Goal: Check status: Check status

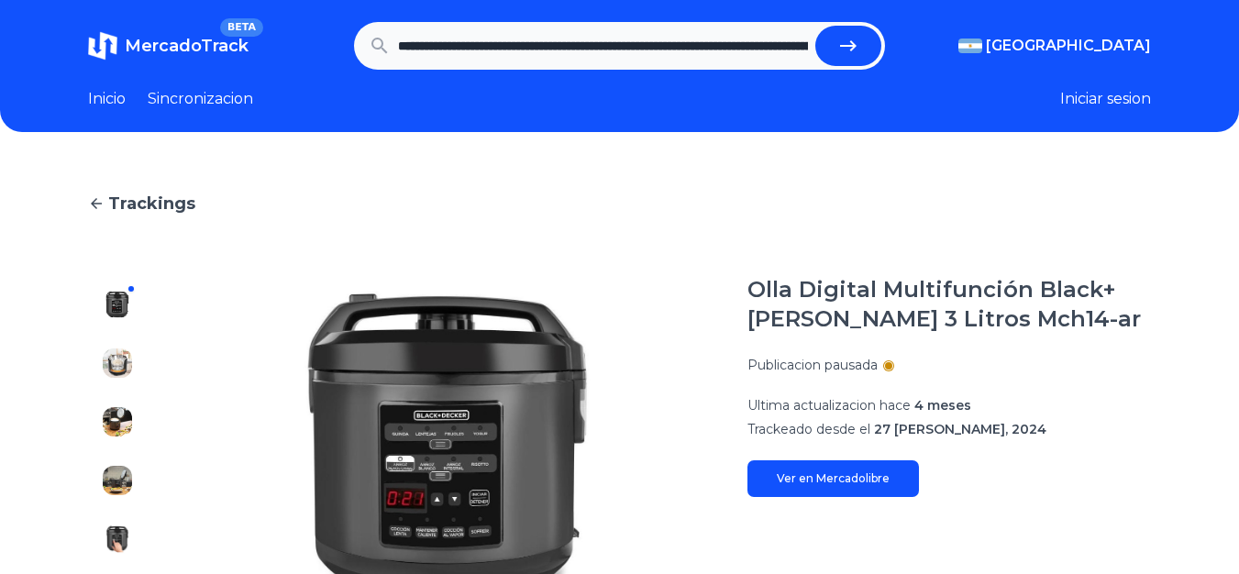
click at [873, 50] on button "submit" at bounding box center [848, 46] width 66 height 40
type input "**********"
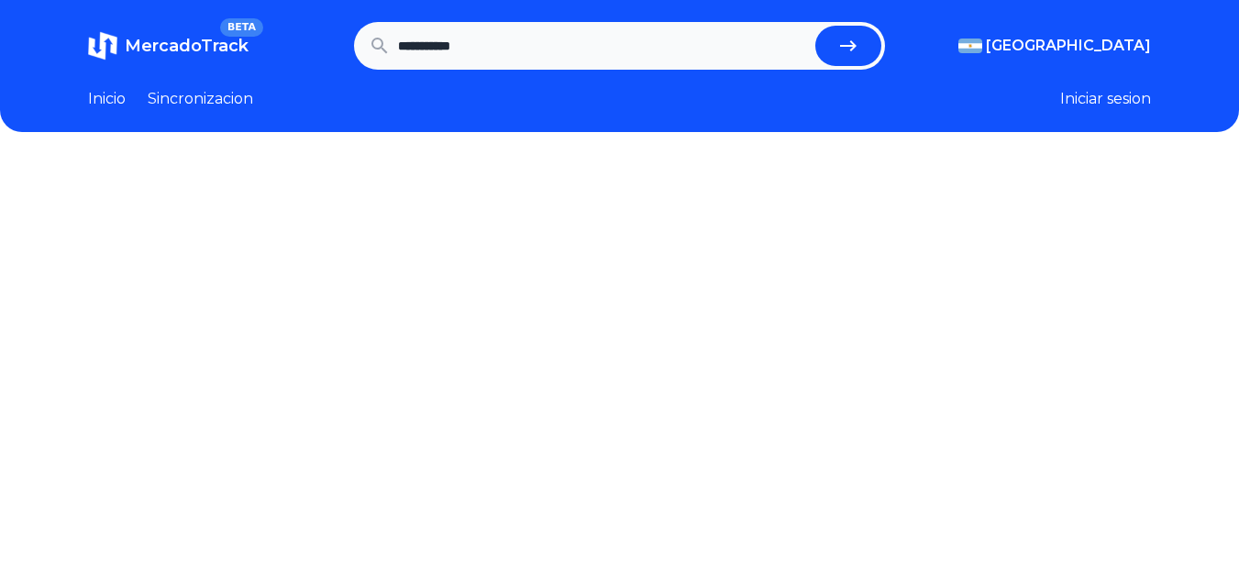
scroll to position [92, 0]
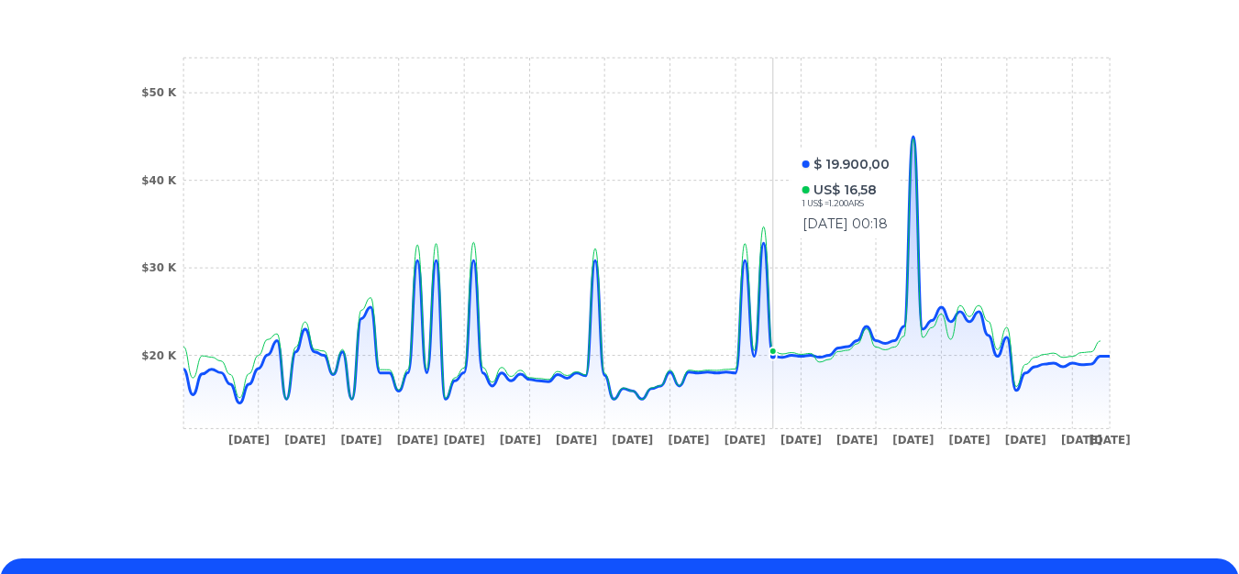
scroll to position [682, 0]
